Goal: Information Seeking & Learning: Learn about a topic

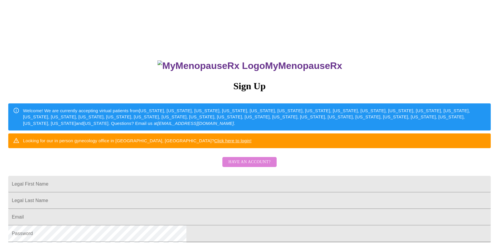
click at [258, 166] on span "Have an account?" at bounding box center [249, 162] width 42 height 7
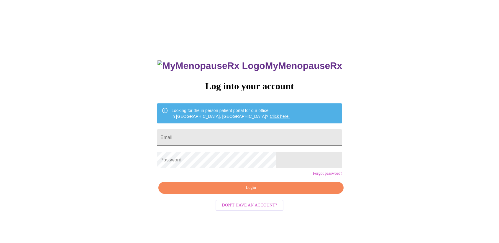
click at [245, 135] on input "Email" at bounding box center [249, 137] width 185 height 17
type input "[EMAIL_ADDRESS][DOMAIN_NAME]"
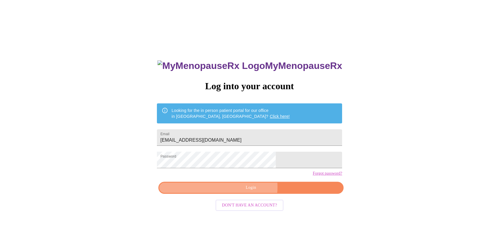
click at [250, 192] on span "Login" at bounding box center [250, 187] width 171 height 7
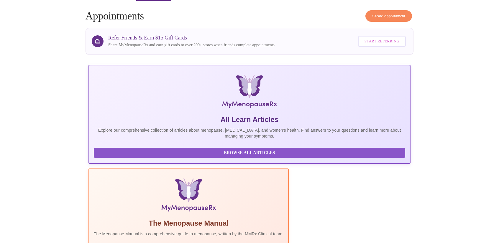
scroll to position [0, 292]
drag, startPoint x: 381, startPoint y: 138, endPoint x: 458, endPoint y: 159, distance: 79.3
drag, startPoint x: 126, startPoint y: 133, endPoint x: 293, endPoint y: 143, distance: 167.1
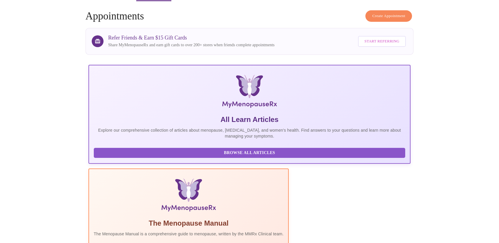
drag, startPoint x: 106, startPoint y: 88, endPoint x: 212, endPoint y: 83, distance: 105.9
